Goal: Transaction & Acquisition: Purchase product/service

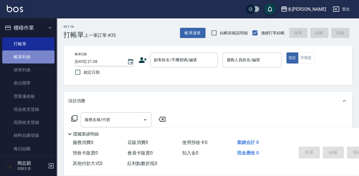
click at [33, 60] on link "帳單列表" at bounding box center [28, 56] width 52 height 13
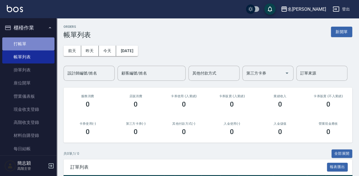
click at [39, 40] on link "打帳單" at bounding box center [28, 43] width 52 height 13
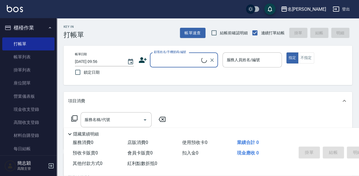
click at [168, 61] on input "顧客姓名/手機號碼/編號" at bounding box center [176, 60] width 49 height 10
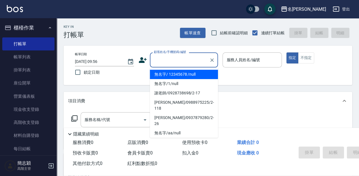
click at [186, 73] on li "無名字/ 12345678 /null" at bounding box center [184, 74] width 68 height 9
type input "無名字/ 12345678 /null"
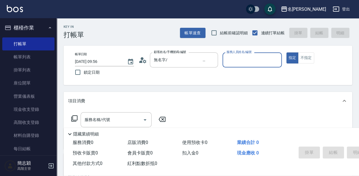
click at [255, 64] on input "服務人員姓名/編號" at bounding box center [252, 60] width 54 height 10
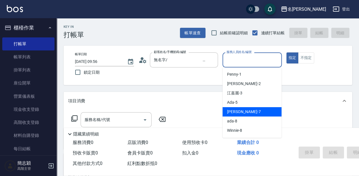
click at [256, 109] on div "[PERSON_NAME] -7" at bounding box center [251, 111] width 59 height 9
type input "[PERSON_NAME]-7"
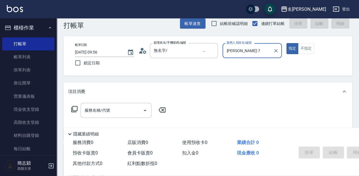
scroll to position [19, 0]
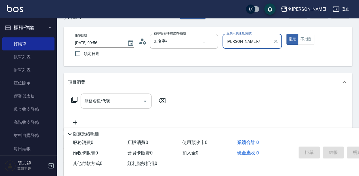
click at [100, 98] on div "服務名稱/代號 服務名稱/代號" at bounding box center [116, 101] width 71 height 15
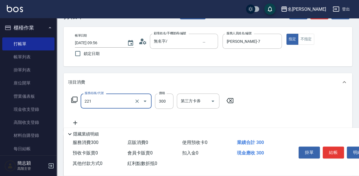
type input "洗髮300(221)"
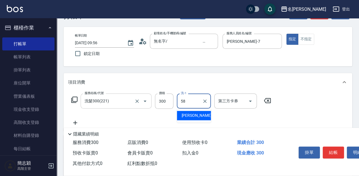
type input "[PERSON_NAME]-58"
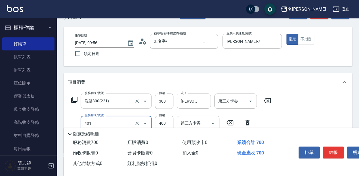
type input "剪髮(400)(401)"
type input "450"
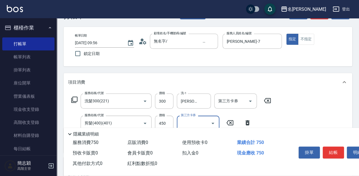
click at [335, 151] on button "結帳" at bounding box center [333, 153] width 21 height 12
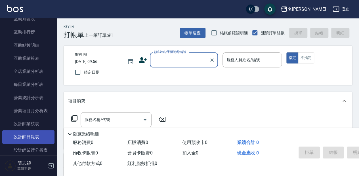
scroll to position [302, 0]
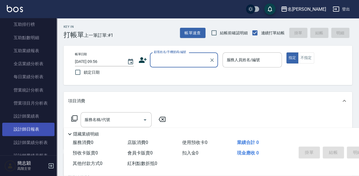
drag, startPoint x: 37, startPoint y: 130, endPoint x: 46, endPoint y: 128, distance: 9.2
click at [37, 130] on link "設計師日報表" at bounding box center [28, 129] width 52 height 13
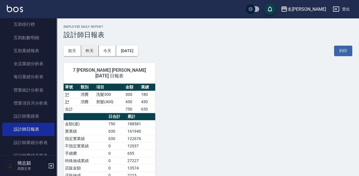
click at [87, 49] on button "昨天" at bounding box center [90, 51] width 18 height 10
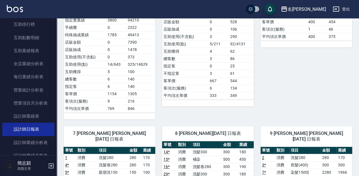
scroll to position [151, 0]
